Goal: Find specific page/section: Find specific page/section

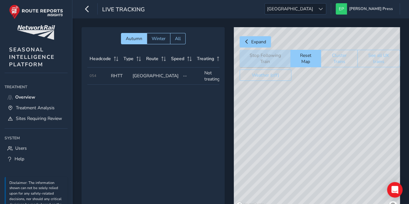
scroll to position [25, 0]
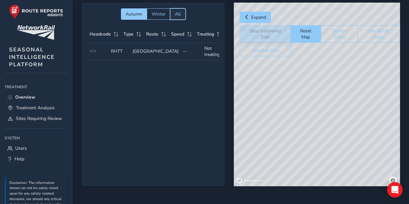
click at [183, 15] on button "All" at bounding box center [178, 13] width 16 height 11
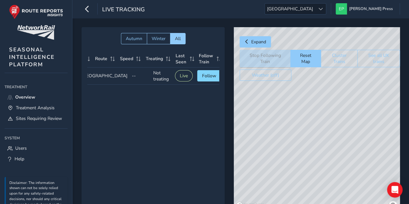
scroll to position [0, 54]
click at [209, 74] on span "Follow" at bounding box center [206, 75] width 14 height 6
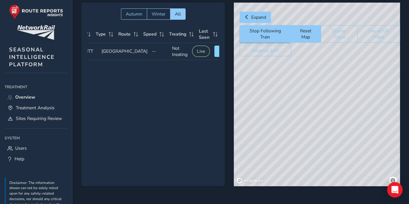
scroll to position [0, 0]
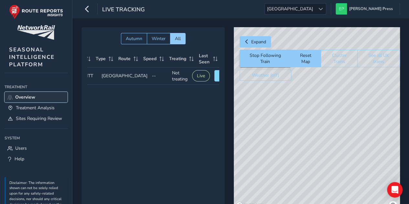
click at [34, 98] on span "Overview" at bounding box center [25, 97] width 20 height 6
click at [36, 106] on span "Treatment Analysis" at bounding box center [35, 108] width 39 height 6
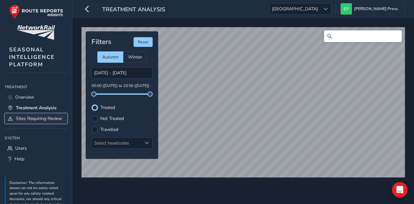
click at [31, 121] on span "Sites Requiring Review" at bounding box center [39, 118] width 46 height 6
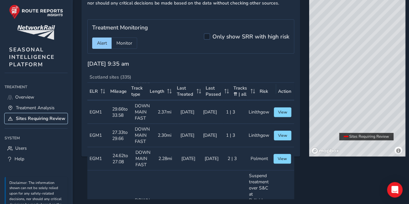
scroll to position [477, 0]
